Goal: Task Accomplishment & Management: Complete application form

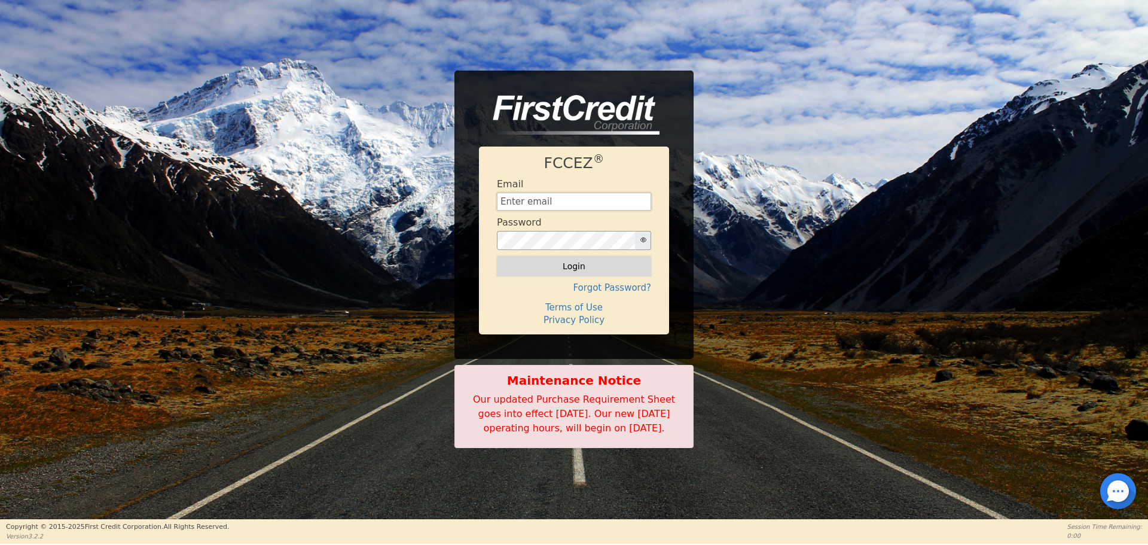
type input "[EMAIL_ADDRESS][DOMAIN_NAME]"
click at [584, 257] on button "Login" at bounding box center [574, 266] width 154 height 20
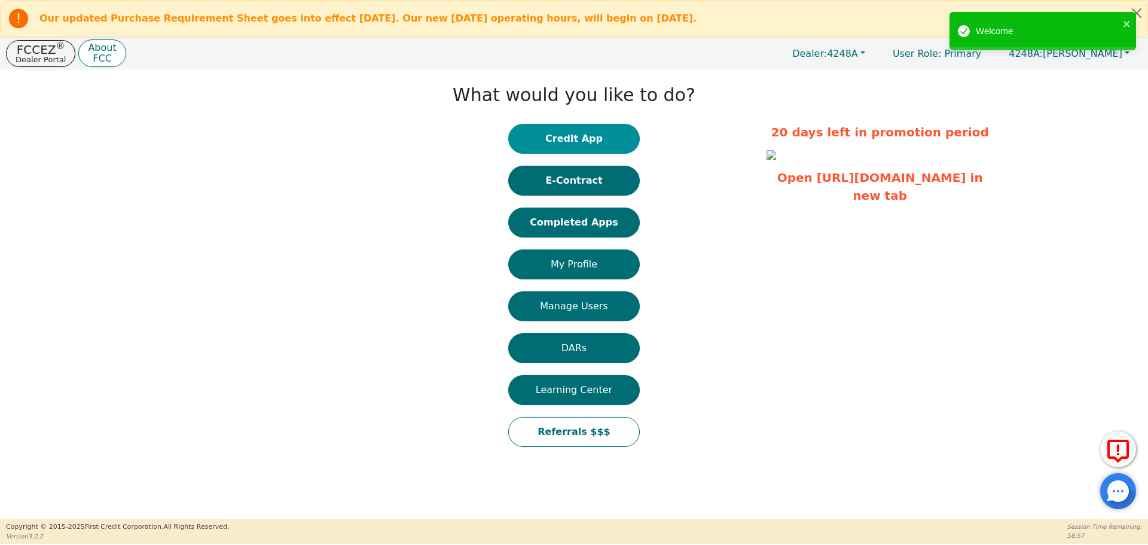
click at [601, 141] on button "Credit App" at bounding box center [574, 139] width 132 height 30
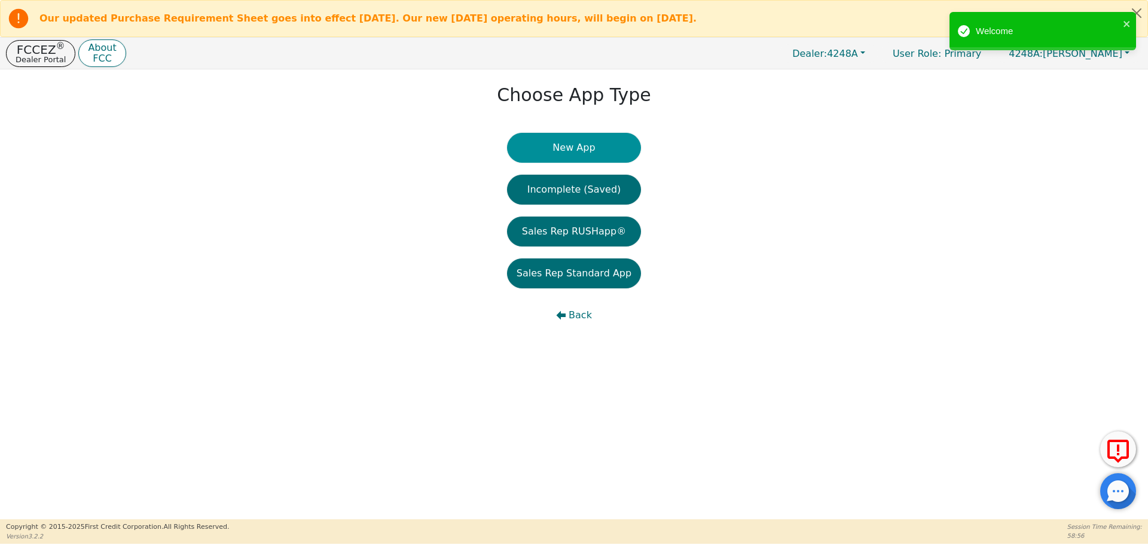
click at [583, 143] on button "New App" at bounding box center [574, 148] width 134 height 30
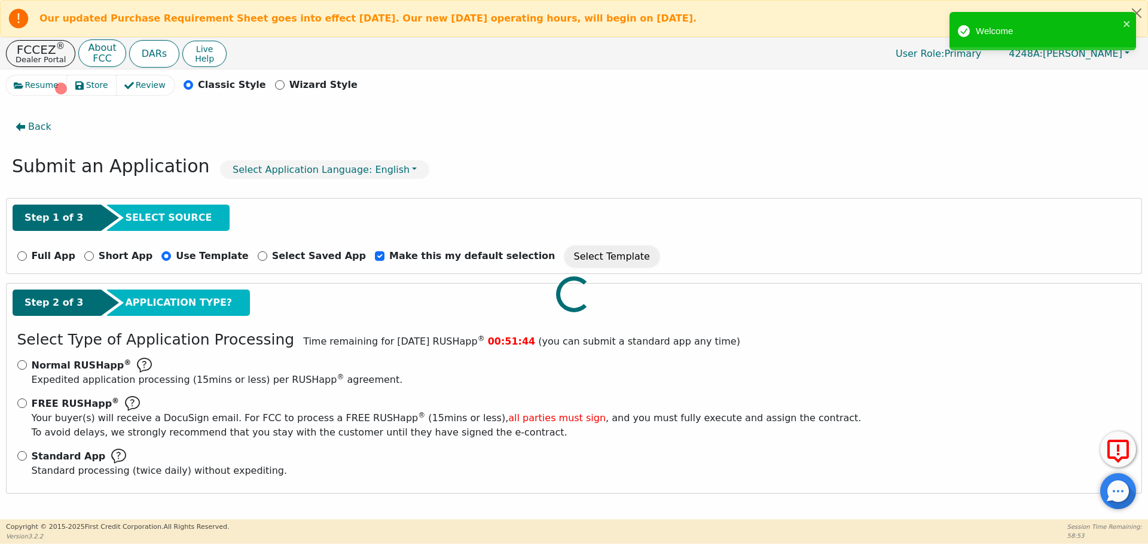
click at [20, 75] on div at bounding box center [574, 75] width 1136 height 0
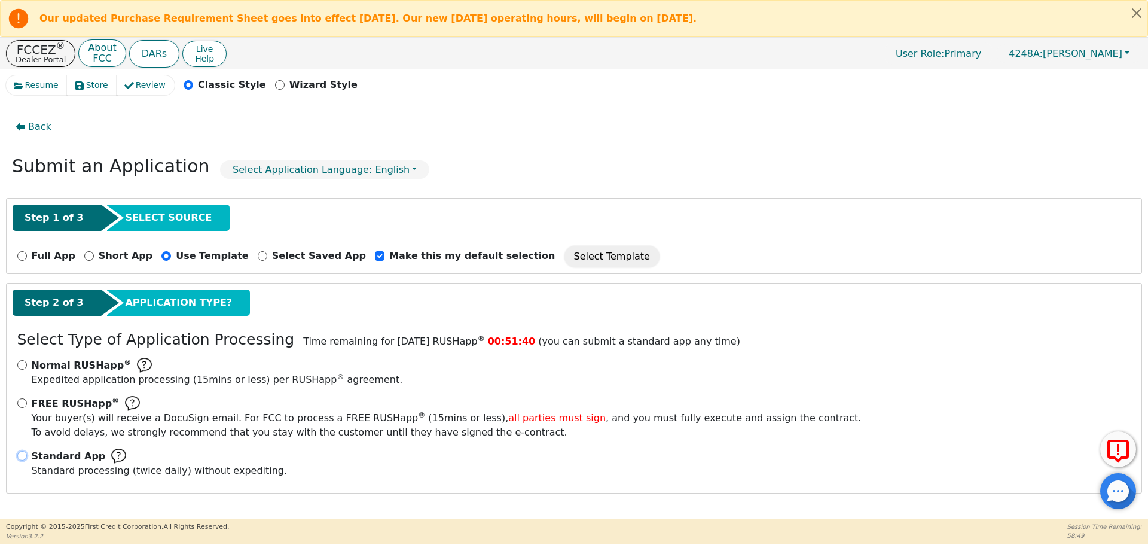
click at [25, 452] on input "Standard App Standard processing (twice daily) without expediting." at bounding box center [22, 456] width 10 height 10
radio input "true"
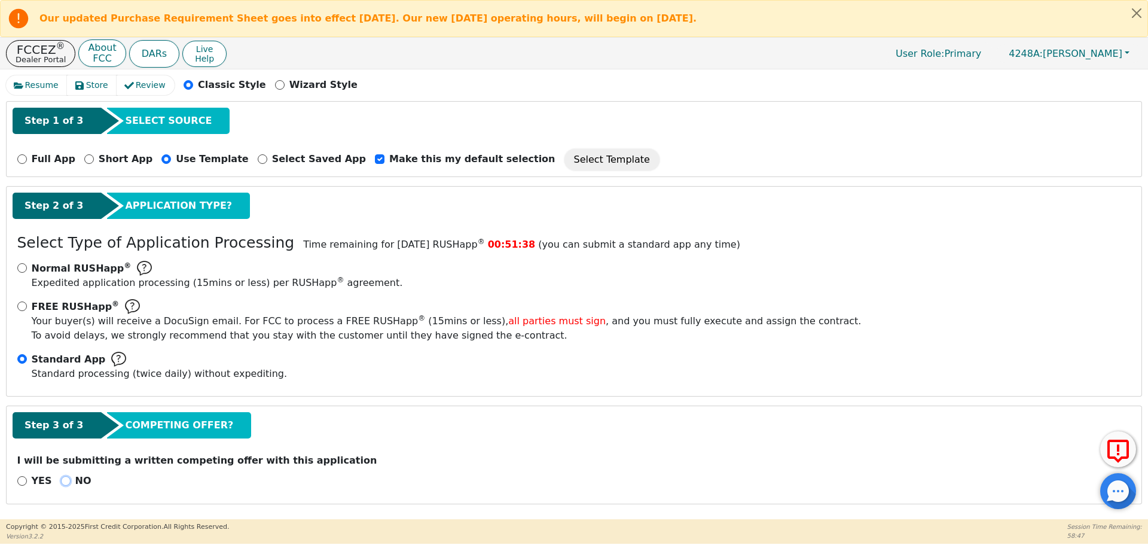
click at [62, 479] on input "NO" at bounding box center [66, 481] width 10 height 10
radio input "true"
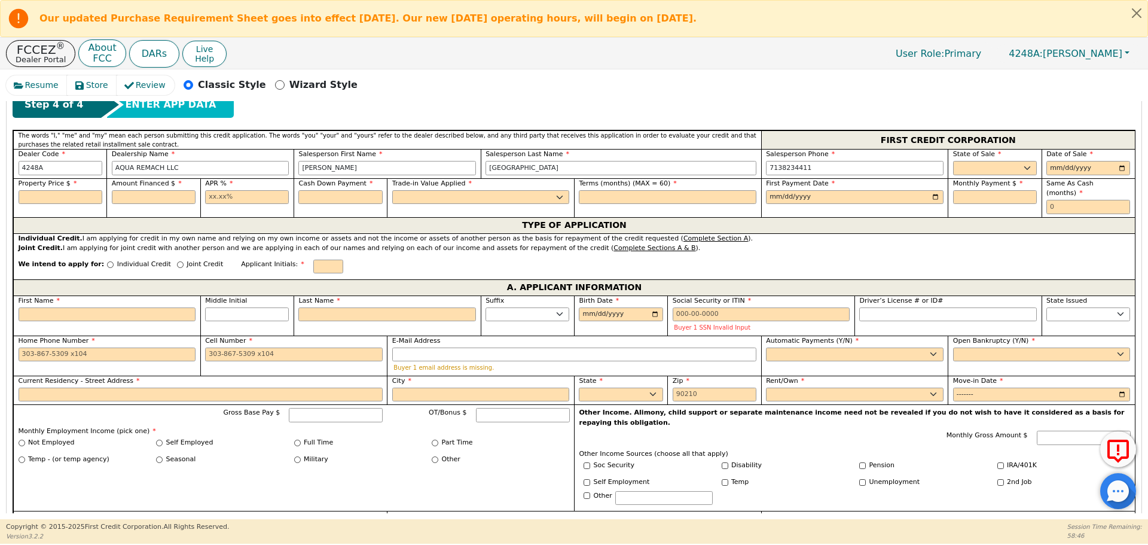
scroll to position [533, 0]
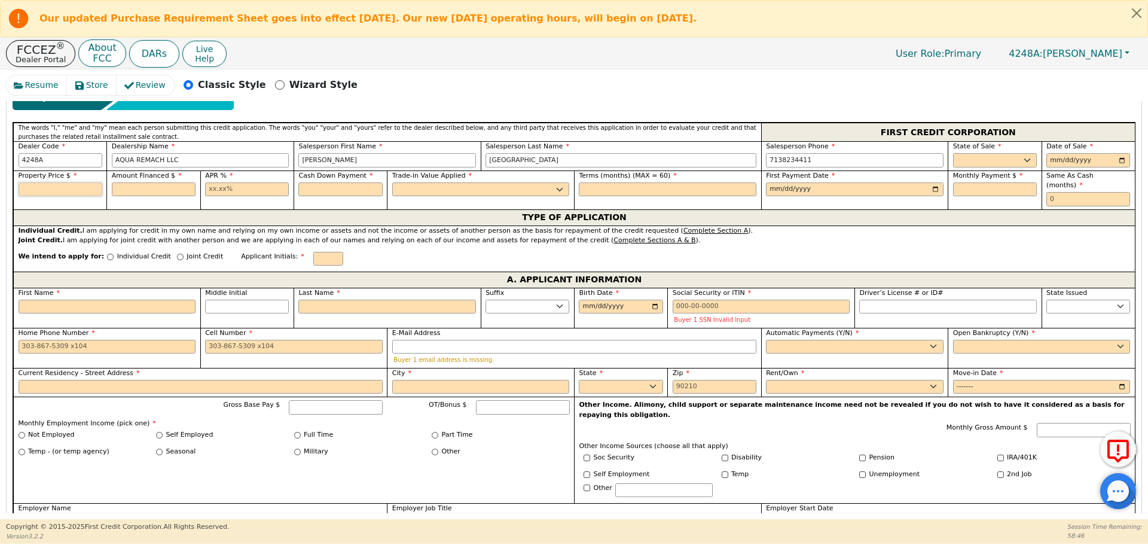
click at [92, 188] on input "text" at bounding box center [61, 189] width 84 height 14
type input "8700.00"
type input "17.99"
type input "0.00"
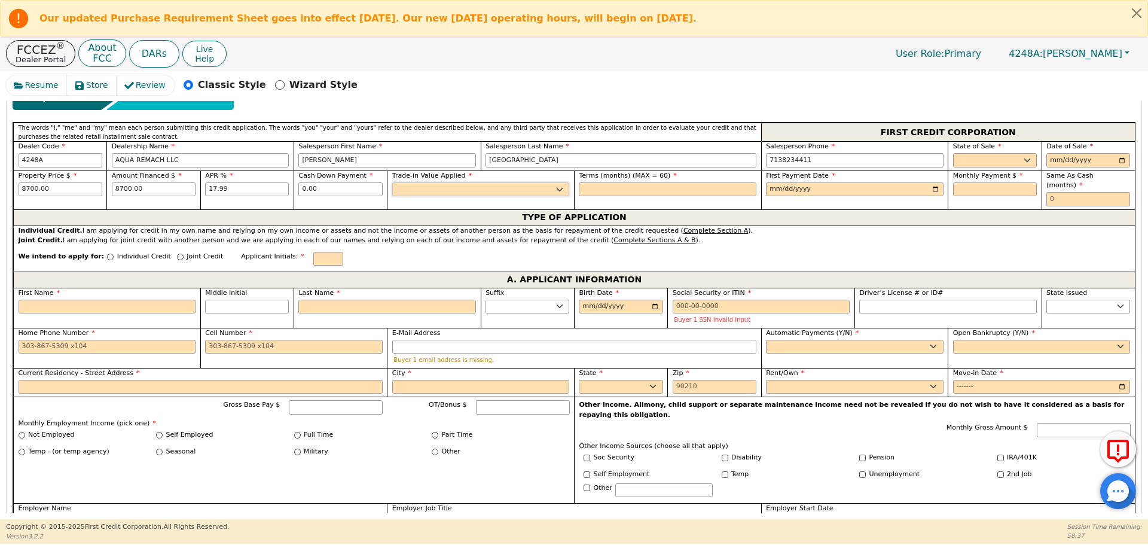
select select "n"
type input "60"
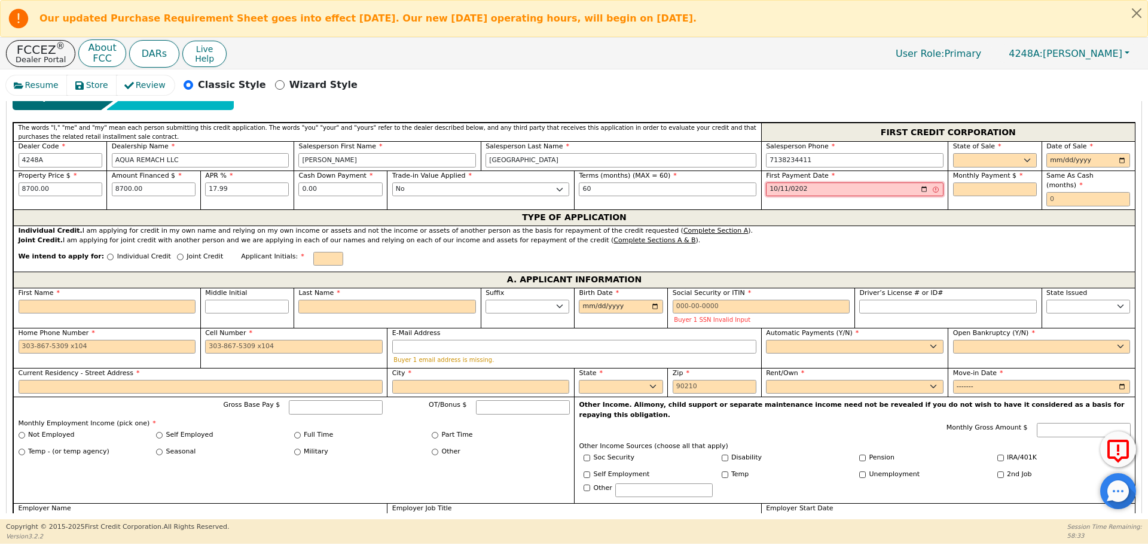
type input "[DATE]"
